Goal: Task Accomplishment & Management: Manage account settings

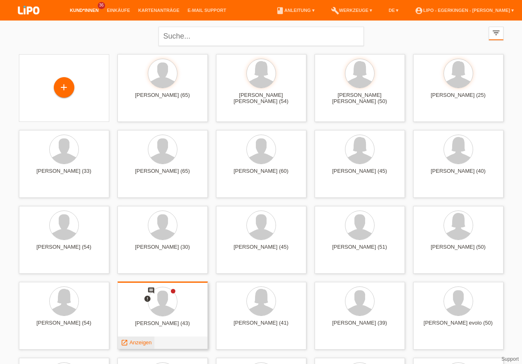
click at [137, 343] on span "Anzeigen" at bounding box center [140, 342] width 22 height 6
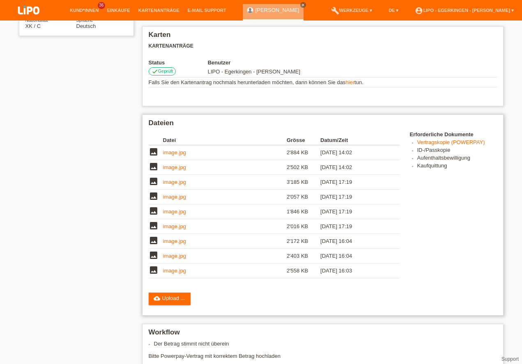
scroll to position [27, 0]
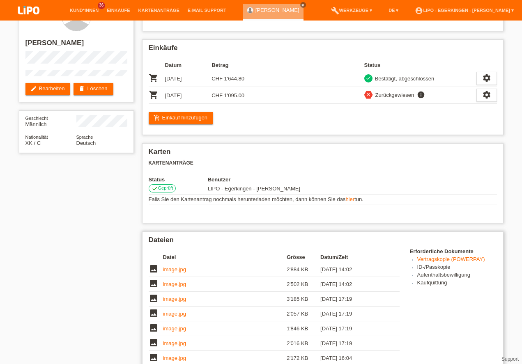
click at [437, 260] on link "Vertragskopie (POWERPAY)" at bounding box center [451, 259] width 68 height 6
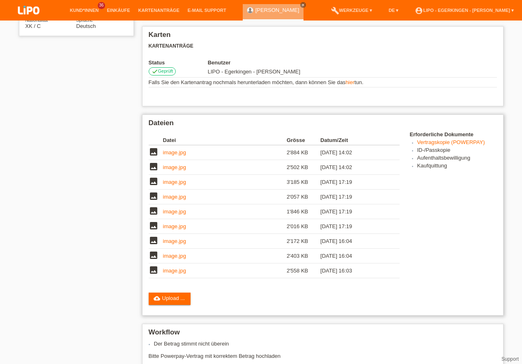
click at [170, 152] on link "image.jpg" at bounding box center [174, 152] width 23 height 6
click at [172, 169] on link "image.jpg" at bounding box center [174, 167] width 23 height 6
click at [164, 183] on link "image.jpg" at bounding box center [174, 182] width 23 height 6
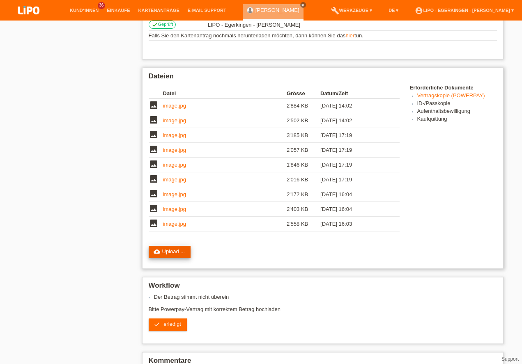
click at [167, 251] on link "cloud_upload Upload ..." at bounding box center [170, 252] width 42 height 12
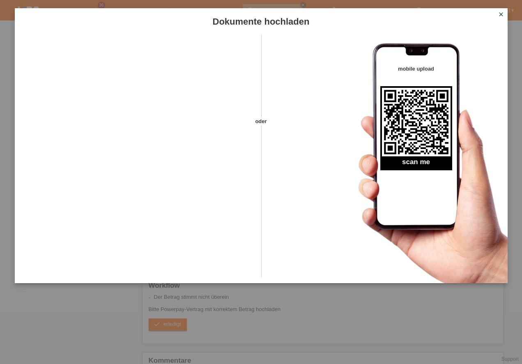
click at [500, 14] on icon "close" at bounding box center [500, 14] width 7 height 7
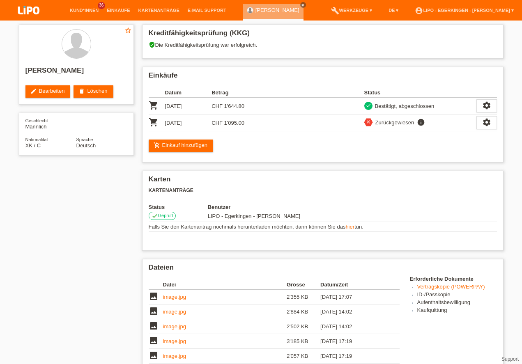
scroll to position [238, 0]
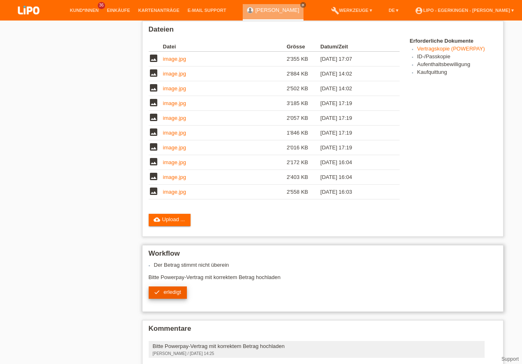
click at [168, 289] on span "erledigt" at bounding box center [172, 292] width 18 height 6
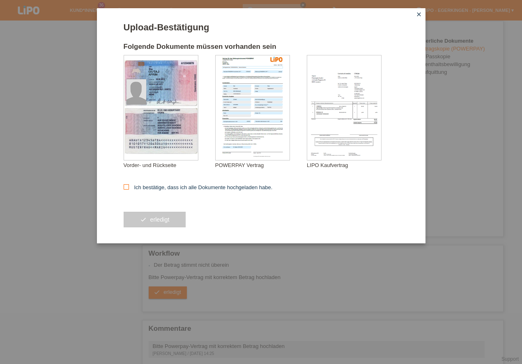
click at [125, 186] on icon at bounding box center [126, 186] width 5 height 5
click at [125, 186] on input "Ich bestätige, dass ich alle Dokumente hochgeladen habe." at bounding box center [126, 186] width 5 height 5
checkbox input "true"
click at [162, 221] on button "check erledigt" at bounding box center [155, 220] width 62 height 16
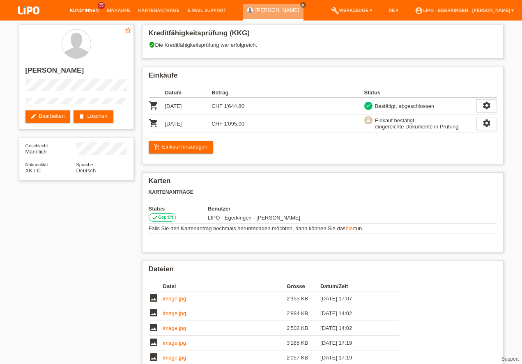
click at [84, 11] on link "Kund*innen" at bounding box center [84, 10] width 37 height 5
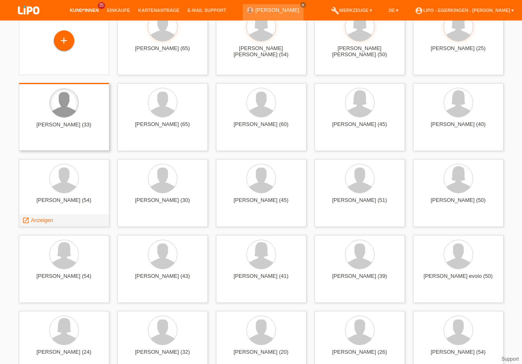
scroll to position [94, 0]
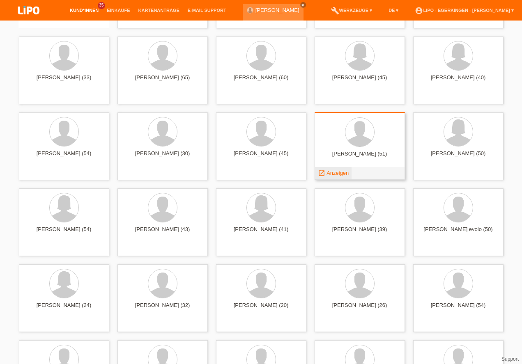
click at [330, 173] on span "Anzeigen" at bounding box center [337, 173] width 22 height 6
